Goal: Use online tool/utility: Utilize a website feature to perform a specific function

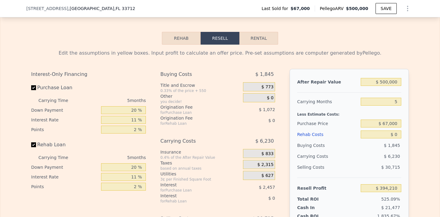
scroll to position [795, 0]
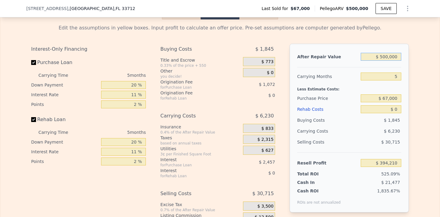
drag, startPoint x: 389, startPoint y: 61, endPoint x: 368, endPoint y: 61, distance: 20.9
click at [368, 61] on input "$ 500,000" at bounding box center [381, 57] width 41 height 8
type input "$ 7,500,000"
type input "$ 6,960,233"
type input "$ 70,500,000"
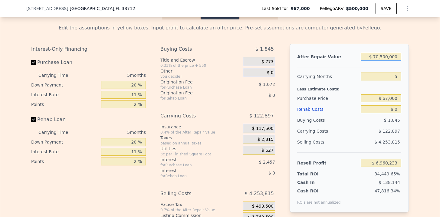
type input "$ 66,054,443"
type input "$ 7,050,000"
type input "$ 6,538,131"
type input "$ 705,000"
type input "$ 586,500"
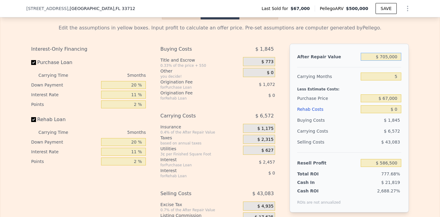
type input "$ 70,000"
type input "-$ 9,132"
type input "$ 7,000"
type input "-$ 68,226"
type input "$ 000"
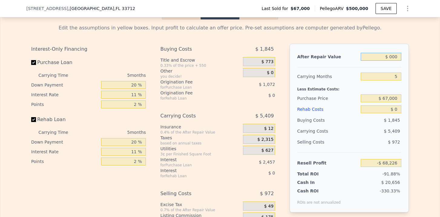
type input "-$ 74,792"
type input "$ 4,000"
type input "-$ 71,040"
type input "$ 47,000"
type input "-$ 30,706"
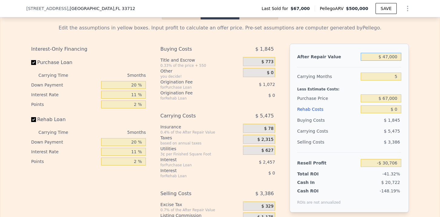
type input "$ 470,000"
type input "$ 366,070"
type input "$ 470,000"
click at [399, 80] on input "5" at bounding box center [381, 76] width 41 height 8
type input "6"
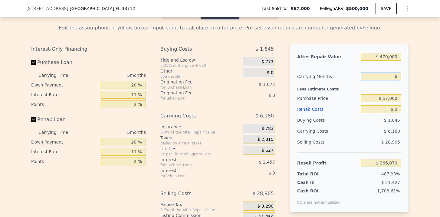
type input "$ 364,834"
type input "6"
drag, startPoint x: 390, startPoint y: 105, endPoint x: 385, endPoint y: 105, distance: 5.2
click at [385, 102] on input "$ 67,000" at bounding box center [381, 98] width 41 height 8
type input "$ 260,000"
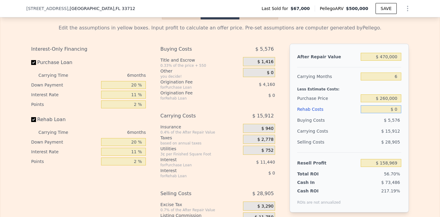
click at [401, 113] on input "$ 0" at bounding box center [381, 109] width 41 height 8
type input "$ 159,607"
type input "$ 1"
type input "$ 159,606"
type input "$ 10"
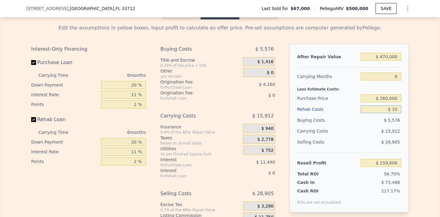
type input "$ 159,597"
type input "$ 100"
type input "$ 159,499"
type input "$ 1,000"
type input "$ 158,549"
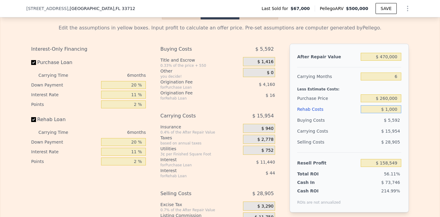
type input "$ 10,000"
type input "$ 149,009"
type input "$ 100,000"
type input "$ 53,609"
click at [402, 147] on div "$ 28,905" at bounding box center [381, 141] width 41 height 11
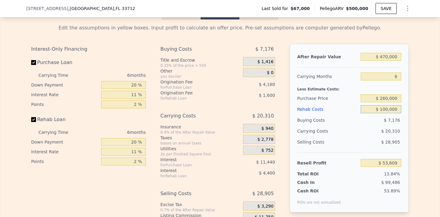
click at [386, 113] on input "$ 100,000" at bounding box center [381, 109] width 41 height 8
type input "$ 10,000"
type input "$ 149,009"
type input "$ 1,000"
type input "$ 158,549"
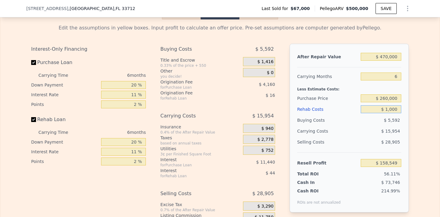
type input "$ 000"
type input "$ 159,607"
type input "$ 8,000"
type input "$ 151,125"
type input "$ 85,000"
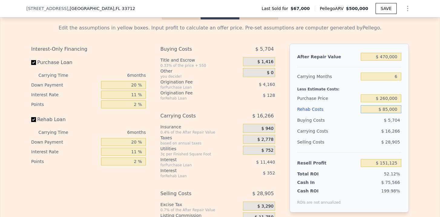
type input "$ 69,509"
type input "$ 85,000"
click at [405, 148] on div "After Repair Value $ 470,000 Carrying Months 6 Less Estimate Costs: Purchase Pr…" at bounding box center [349, 128] width 119 height 168
click at [386, 102] on input "$ 260,000" at bounding box center [381, 98] width 41 height 8
type input "$ 250,000"
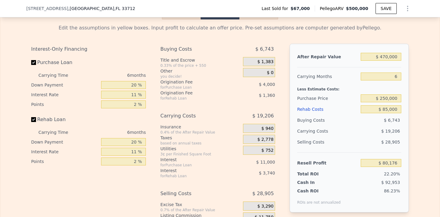
click at [413, 115] on div "Edit the assumptions in yellow boxes. Input profit to calculate an offer price.…" at bounding box center [220, 131] width 388 height 225
type input "$ 80,146"
click at [271, 65] on span "$ 1,383" at bounding box center [265, 61] width 16 height 5
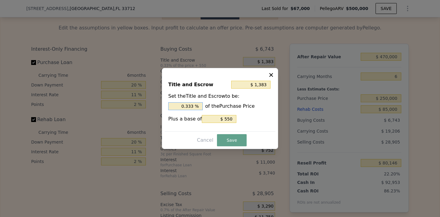
drag, startPoint x: 193, startPoint y: 106, endPoint x: 178, endPoint y: 106, distance: 15.1
click at [178, 106] on input "0.333 %" at bounding box center [185, 106] width 35 height 8
type input "$ 3,050"
type input "1. %"
type input "$ 3,550"
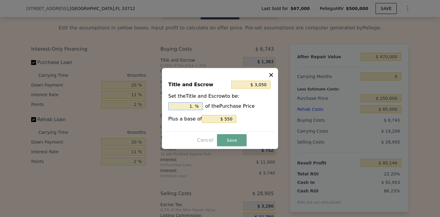
type input "1.2 %"
type input "$ 3,675"
type input "1.25 %"
drag, startPoint x: 223, startPoint y: 116, endPoint x: 234, endPoint y: 116, distance: 11.2
click at [233, 116] on input "$ 550" at bounding box center [219, 119] width 35 height 8
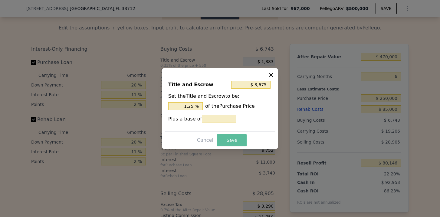
click at [226, 138] on button "Save" at bounding box center [232, 140] width 30 height 12
type input "$ 77,854"
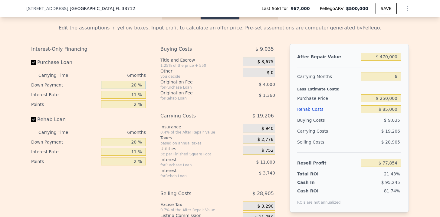
click at [135, 89] on input "20 %" at bounding box center [123, 85] width 45 height 8
click at [136, 89] on input "20 %" at bounding box center [123, 85] width 45 height 8
drag, startPoint x: 136, startPoint y: 91, endPoint x: 127, endPoint y: 91, distance: 9.4
click at [127, 89] on input "20 %" at bounding box center [123, 85] width 45 height 8
type input "1 %"
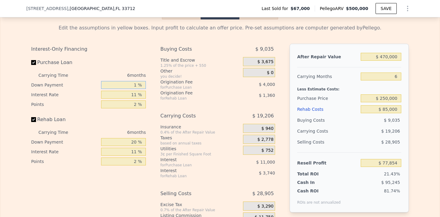
type input "$ 74,288"
type input "15 %"
type input "$ 76,914"
type input "15 %"
drag, startPoint x: 137, startPoint y: 147, endPoint x: 132, endPoint y: 147, distance: 5.5
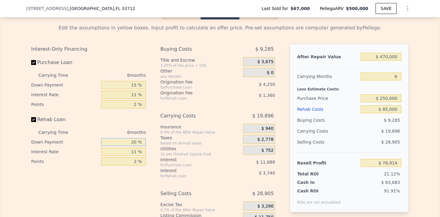
click at [132, 146] on input "20 %" at bounding box center [123, 142] width 45 height 8
type input "1 %"
type input "$ 75,703"
type input "15 %"
type input "$ 76,595"
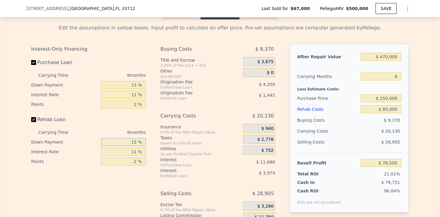
type input "15 %"
click at [167, 189] on div "Buying Costs $ 9,370 Title and Escrow 1.25% of the price + 550 $ 3,675 Other yo…" at bounding box center [218, 144] width 115 height 201
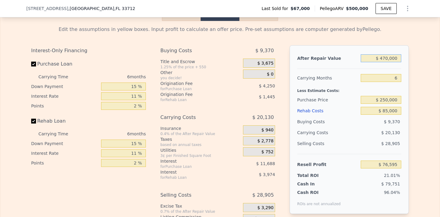
click at [388, 62] on input "$ 470,000" at bounding box center [381, 58] width 41 height 8
click at [389, 62] on input "$ 470,000" at bounding box center [381, 58] width 41 height 8
click at [383, 104] on input "$ 250,000" at bounding box center [381, 100] width 41 height 8
click at [423, 115] on div "Edit the assumptions in yellow boxes. Input profit to calculate an offer price.…" at bounding box center [220, 133] width 440 height 225
click at [390, 104] on input "$ 250,000" at bounding box center [381, 100] width 41 height 8
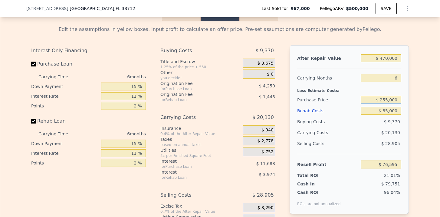
type input "$ 255,000"
click at [413, 121] on div "Edit the assumptions in yellow boxes. Input profit to calculate an offer price.…" at bounding box center [220, 133] width 388 height 225
type input "$ 71,213"
click at [408, 123] on div "After Repair Value $ 470,000 Carrying Months 6 Less Estimate Costs: Purchase Pr…" at bounding box center [349, 129] width 119 height 168
click at [389, 104] on input "$ 255,000" at bounding box center [381, 100] width 41 height 8
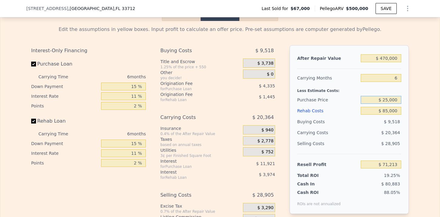
type input "$ 2,000"
type input "$ 500,000"
type input "5"
type input "$ 255,000"
type input "$ 0"
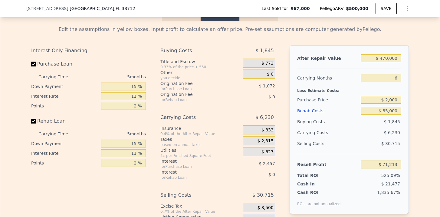
type input "$ 394,210"
type input "$ 255,000"
click at [407, 121] on div "After Repair Value $ 500,000 Carrying Months 5 Less Estimate Costs: Purchase Pr…" at bounding box center [349, 129] width 119 height 168
type input "$ 195,681"
click at [401, 114] on input "$ 0" at bounding box center [381, 111] width 41 height 8
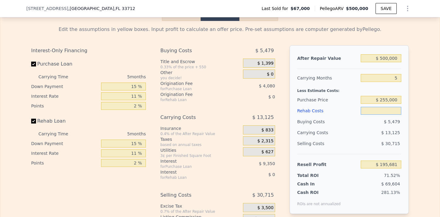
type input "$ 8"
type input "$ 195,673"
type input "$ 80"
type input "$ 195,595"
type input "$ 800"
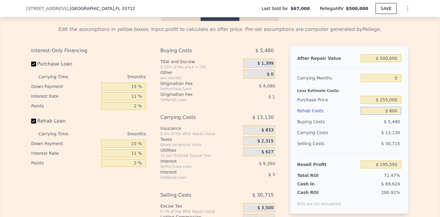
type input "$ 194,838"
type input "$ 8,000"
type input "$ 187,258"
type input "$ 80,000"
type input "$ 111,466"
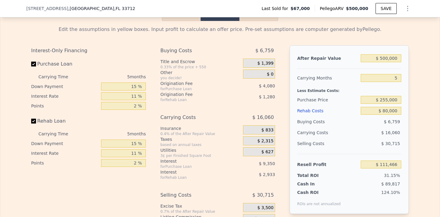
click at [403, 139] on div "After Repair Value $ 500,000 Carrying Months 5 Less Estimate Costs: Purchase Pr…" at bounding box center [349, 129] width 119 height 168
click at [386, 62] on input "$ 500,000" at bounding box center [381, 58] width 41 height 8
type input "$ 50,000"
type input "-$ 310,636"
type input "$ 0000"
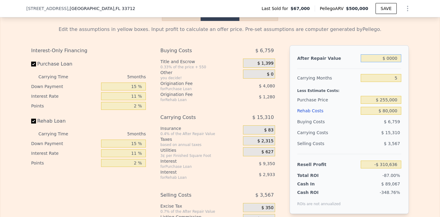
type input "-$ 357,536"
type input "$ 40,000"
type input "-$ 320,016"
type input "$ 470,000"
type input "$ 83,326"
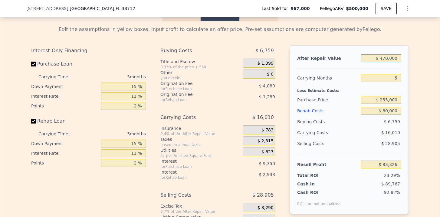
type input "$ 470,000"
click at [403, 81] on div "After Repair Value $ 470,000 Carrying Months 5 Less Estimate Costs: Purchase Pr…" at bounding box center [349, 129] width 119 height 168
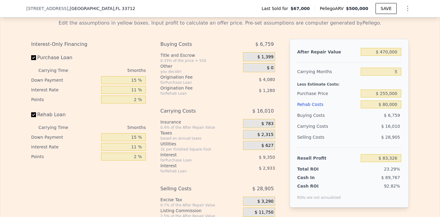
scroll to position [808, 0]
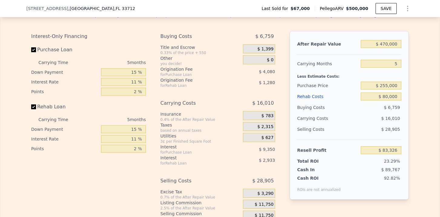
click at [261, 52] on span "$ 1,399" at bounding box center [265, 48] width 16 height 5
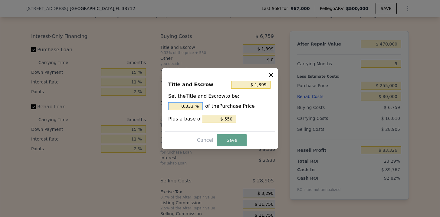
drag, startPoint x: 195, startPoint y: 105, endPoint x: 170, endPoint y: 105, distance: 24.8
click at [170, 105] on input "0.333 %" at bounding box center [185, 106] width 35 height 8
type input "$ 3,100"
type input "1. %"
type input "$ 3,610"
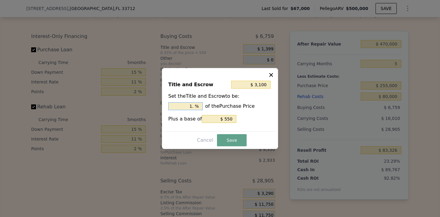
type input "1.2 %"
type input "$ 3,738"
type input "1.25 %"
click at [222, 114] on div "Title and Escrow $ 3,738 Set the Title and Escrow to be: 1.25 % of the Purchase…" at bounding box center [220, 103] width 111 height 56
drag, startPoint x: 222, startPoint y: 116, endPoint x: 237, endPoint y: 116, distance: 15.4
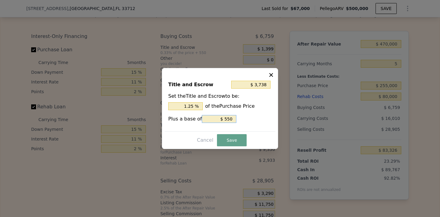
click at [237, 116] on div "Plus a base of $ 550" at bounding box center [220, 119] width 104 height 8
type input "$ 550"
click at [231, 141] on button "Save" at bounding box center [232, 140] width 30 height 12
type input "$ 80,987"
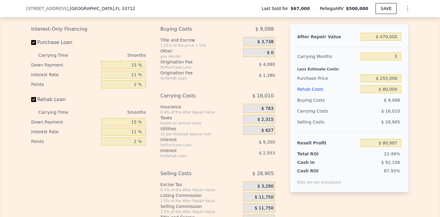
scroll to position [820, 0]
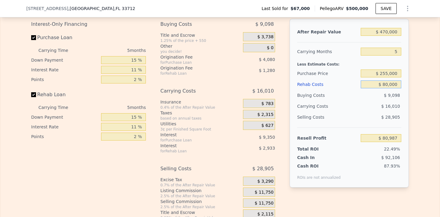
drag, startPoint x: 384, startPoint y: 89, endPoint x: 398, endPoint y: 89, distance: 13.9
click at [398, 88] on input "$ 80,000" at bounding box center [381, 84] width 41 height 8
